Goal: Information Seeking & Learning: Learn about a topic

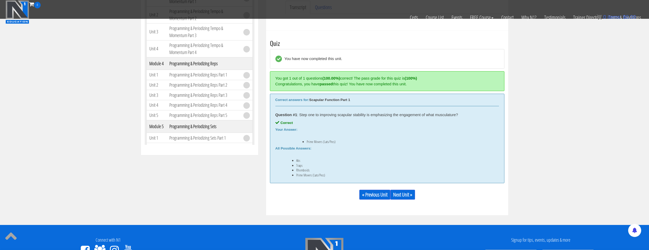
scroll to position [201, 0]
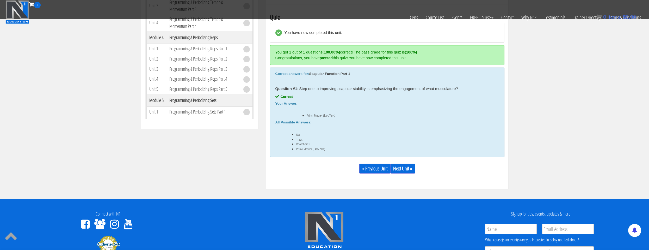
click at [401, 168] on link "Next Unit »" at bounding box center [402, 168] width 25 height 10
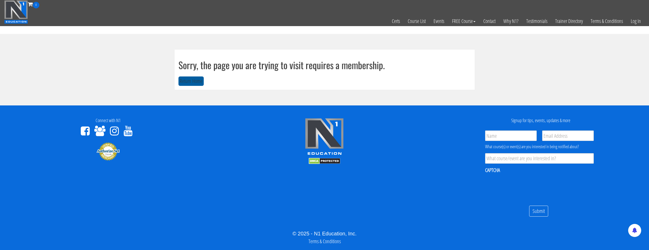
drag, startPoint x: 175, startPoint y: 79, endPoint x: 188, endPoint y: 81, distance: 12.9
click at [175, 79] on div "Sorry, the page you are trying to visit requires a membership. Return Home" at bounding box center [325, 70] width 300 height 40
drag, startPoint x: 188, startPoint y: 81, endPoint x: 193, endPoint y: 75, distance: 7.8
click at [188, 81] on button "Return Home" at bounding box center [191, 81] width 25 height 10
